Goal: Task Accomplishment & Management: Use online tool/utility

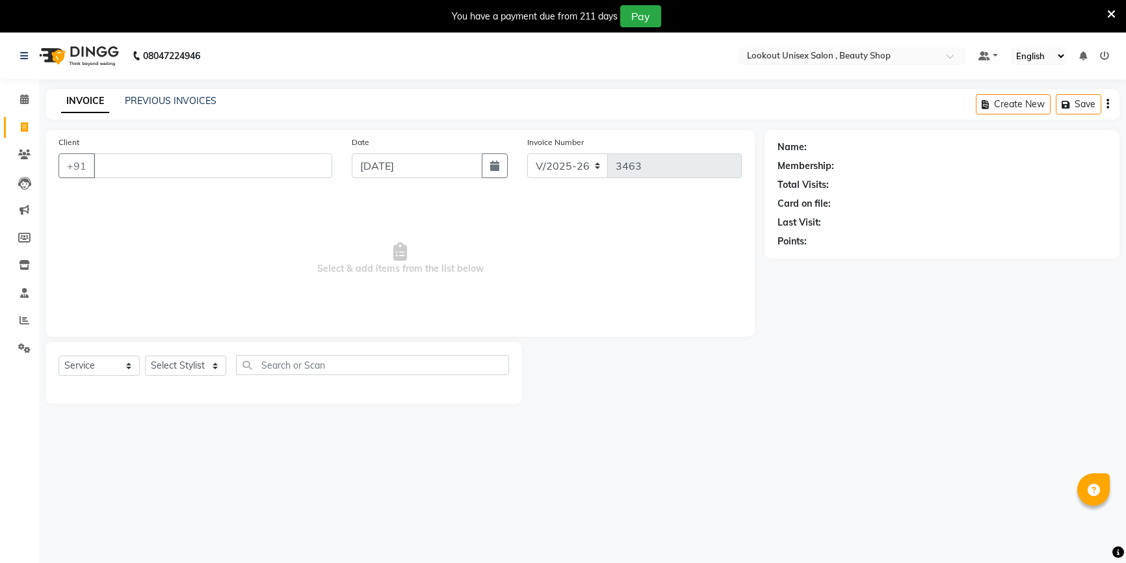
select select "7658"
select select "service"
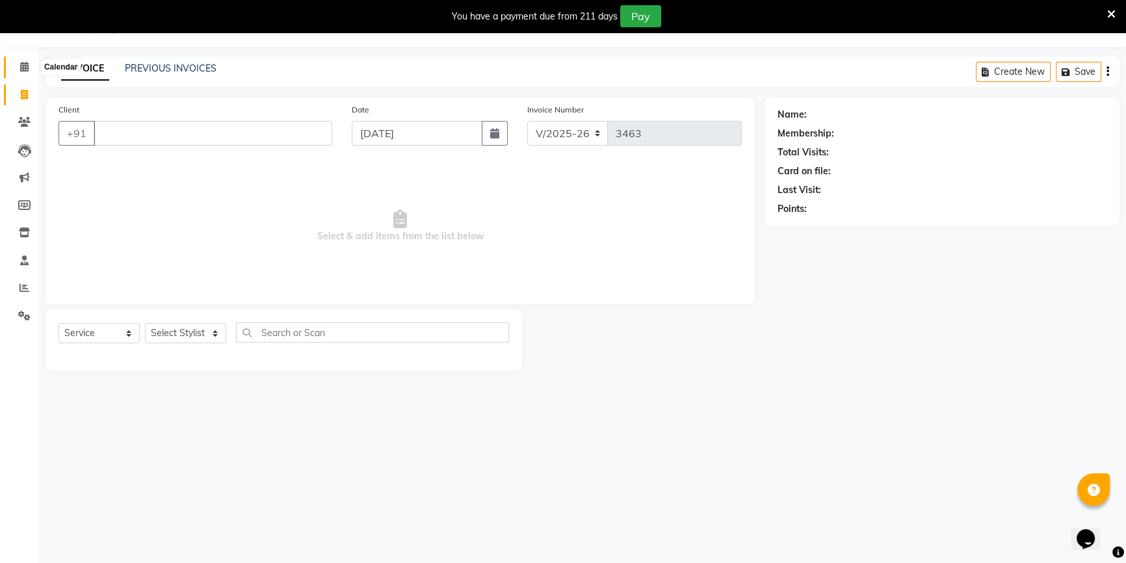
click at [25, 68] on icon at bounding box center [24, 67] width 8 height 10
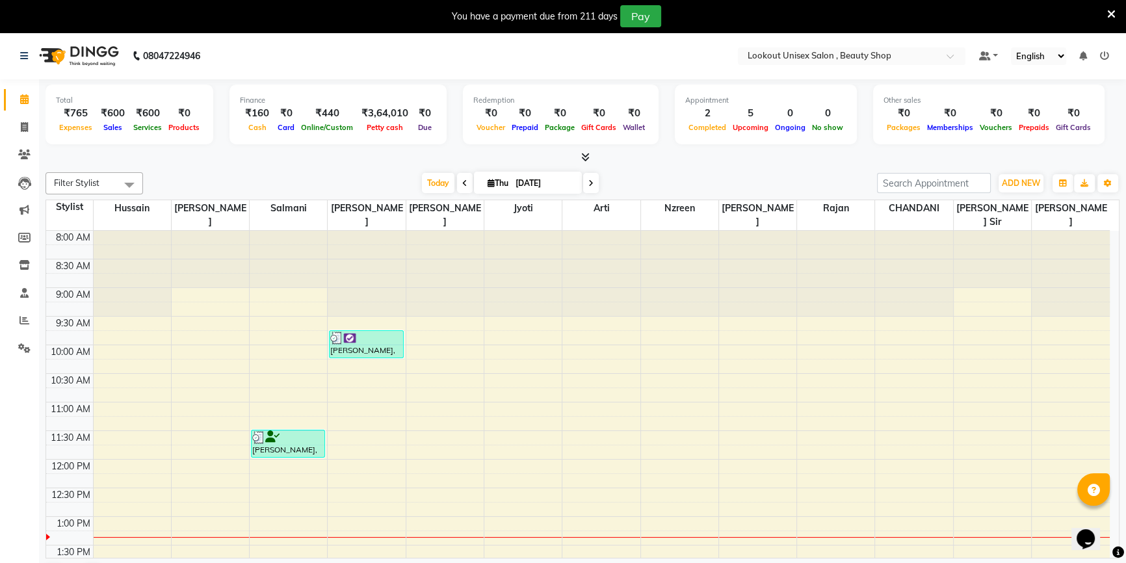
scroll to position [33, 0]
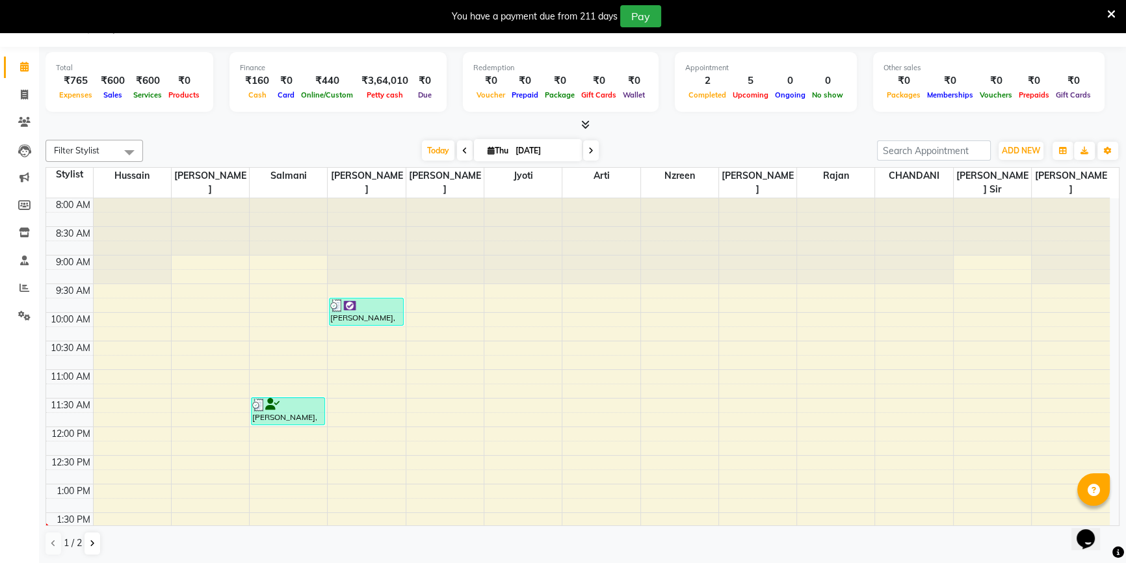
click at [666, 557] on div "Filter Stylist Select All Hussain Indrajeet Salmani Nabil UMAR Jyoti Arti Nzree…" at bounding box center [583, 348] width 1074 height 426
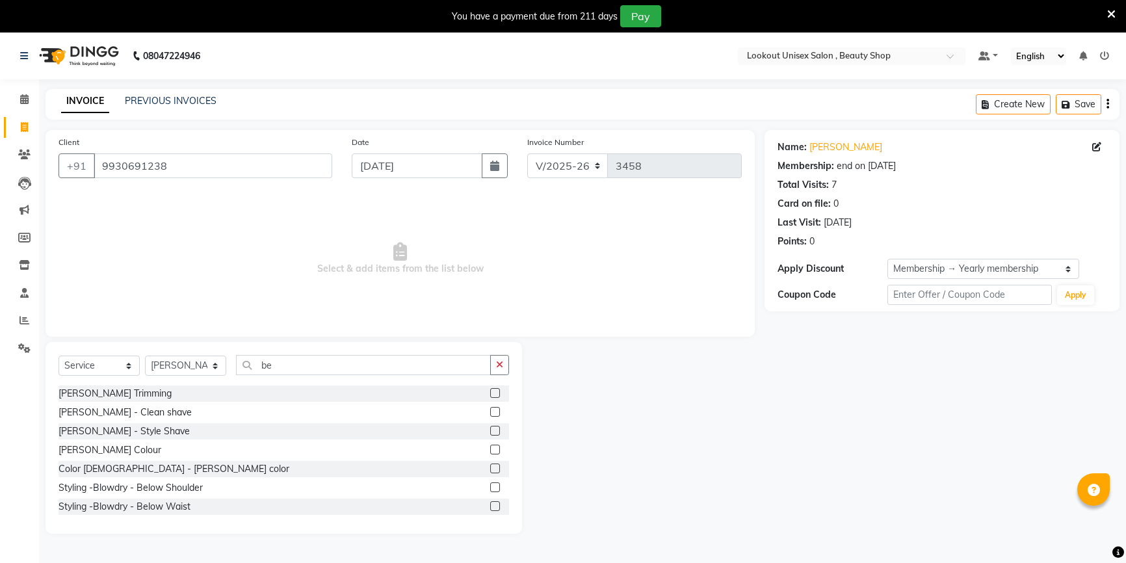
select select "7658"
select select "service"
select select "68253"
select select "1: Object"
